Goal: Task Accomplishment & Management: Manage account settings

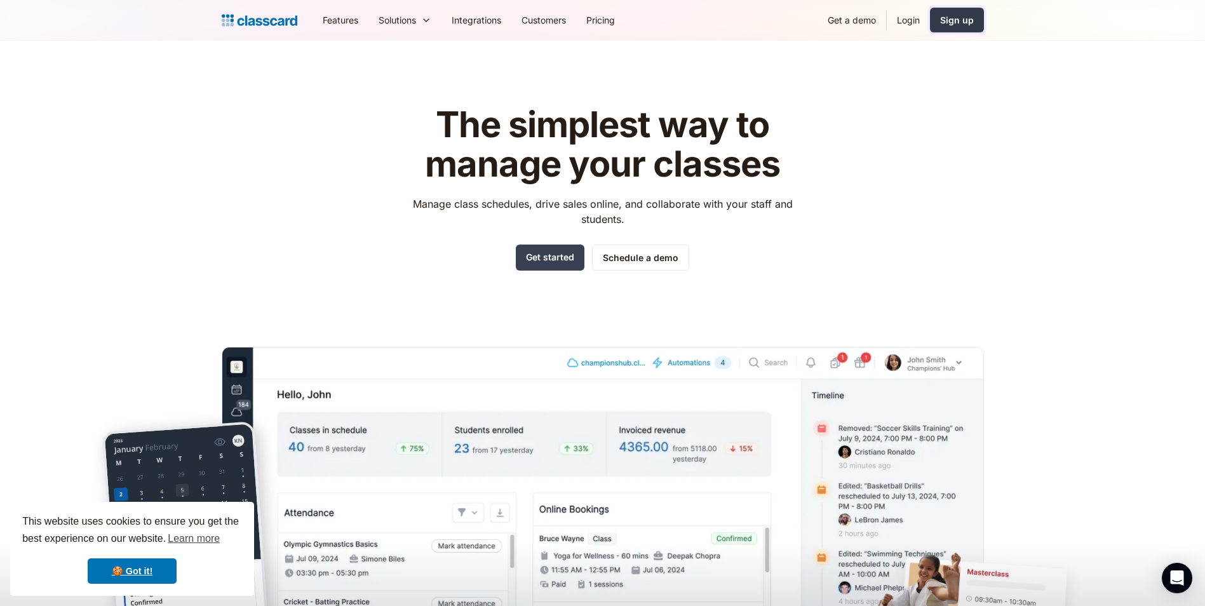
click at [956, 21] on div "Sign up" at bounding box center [957, 19] width 34 height 13
click at [907, 18] on link "Login" at bounding box center [908, 20] width 43 height 29
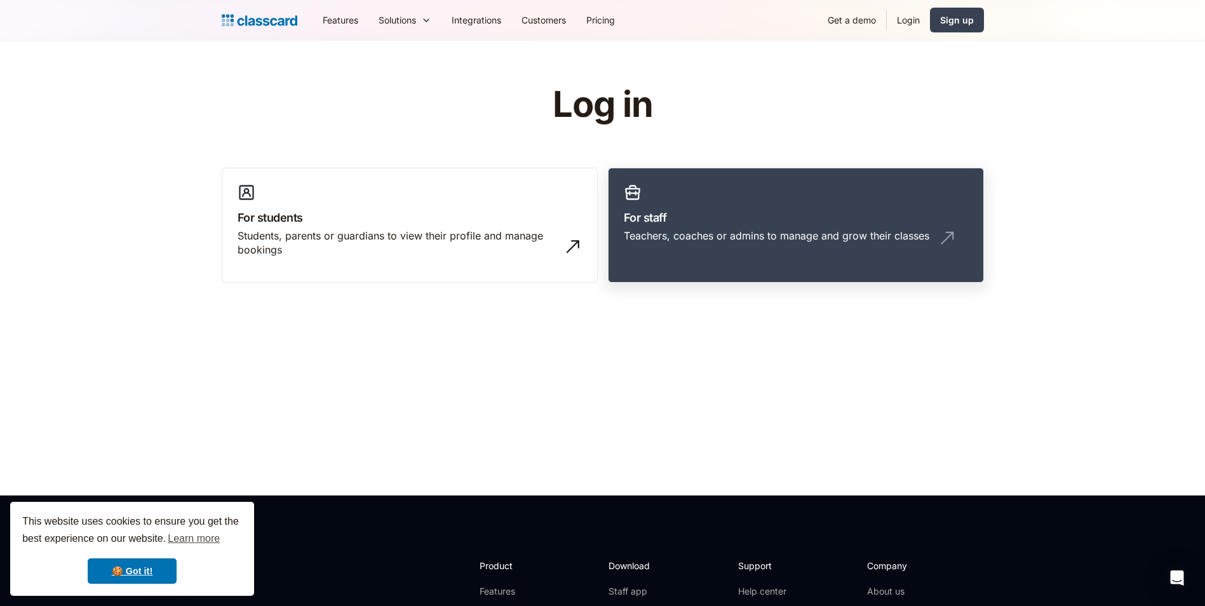
click at [769, 222] on h3 "For staff" at bounding box center [796, 217] width 344 height 17
